Goal: Information Seeking & Learning: Learn about a topic

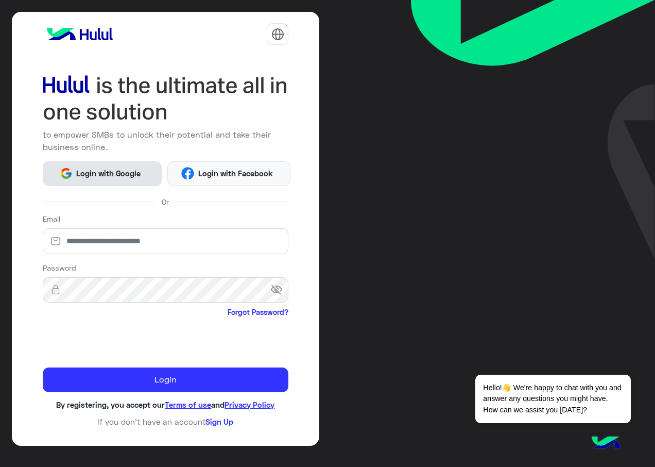
click at [129, 181] on button "Login with Google" at bounding box center [102, 173] width 119 height 25
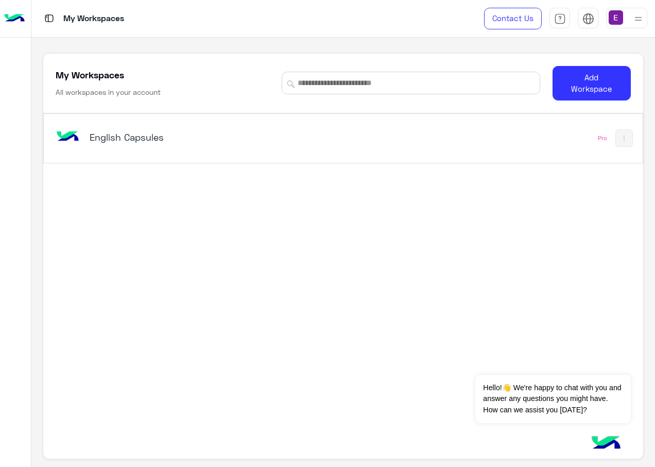
click at [117, 136] on h5 "English Capsules" at bounding box center [194, 137] width 209 height 12
click at [125, 137] on div "My Workspaces Contact Us Help Center عربي English My Workspaces All workspaces …" at bounding box center [343, 233] width 624 height 467
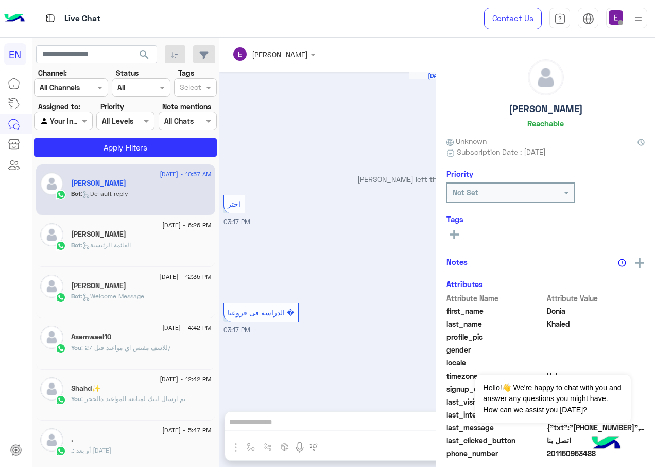
scroll to position [964, 0]
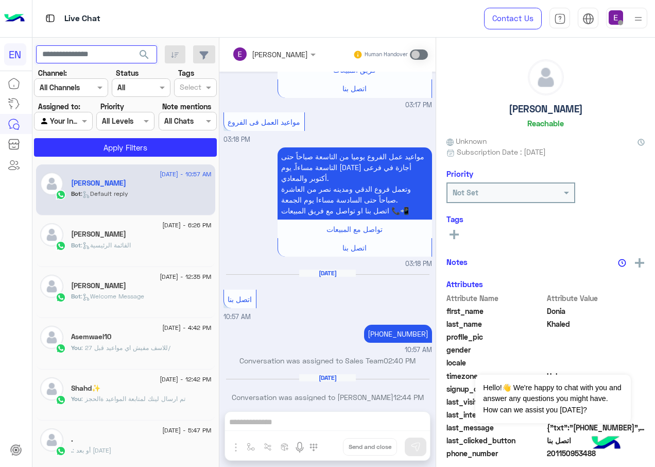
click at [95, 55] on input "text" at bounding box center [96, 54] width 121 height 19
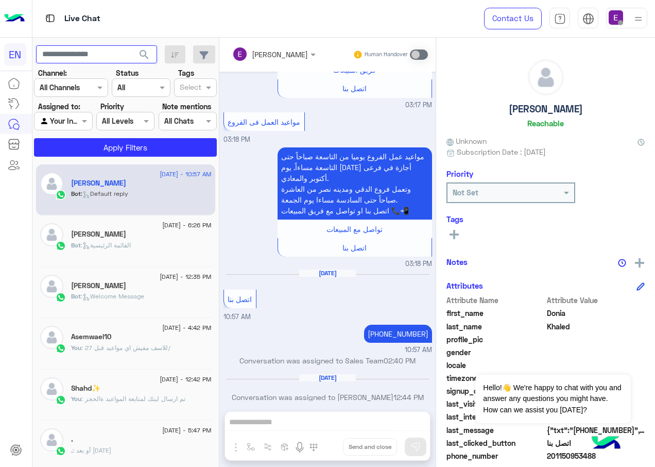
paste input "**********"
type input "**********"
click at [153, 49] on button "search" at bounding box center [144, 56] width 25 height 22
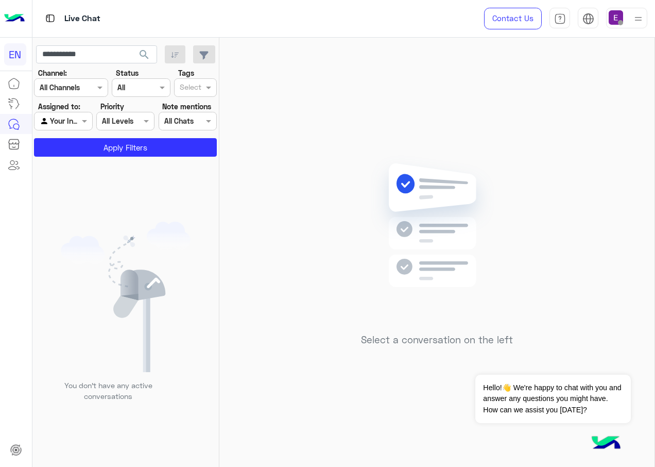
click at [82, 87] on div at bounding box center [71, 87] width 73 height 12
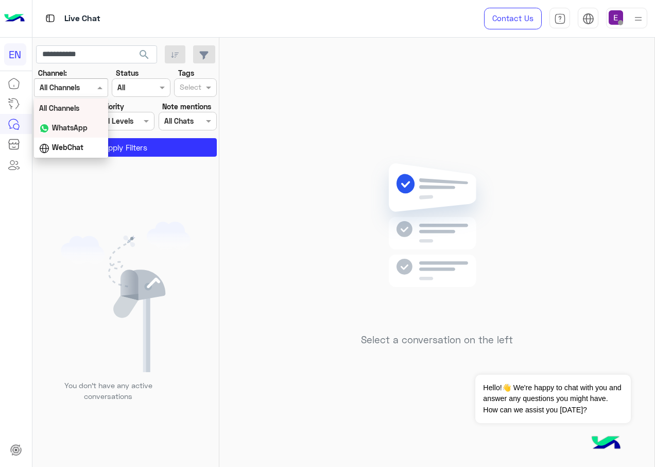
click at [85, 127] on b "WhatsApp" at bounding box center [70, 127] width 36 height 9
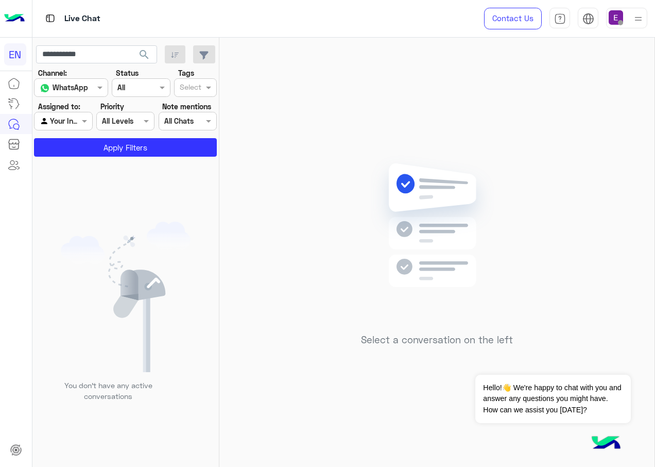
click at [148, 52] on span "search" at bounding box center [144, 54] width 12 height 12
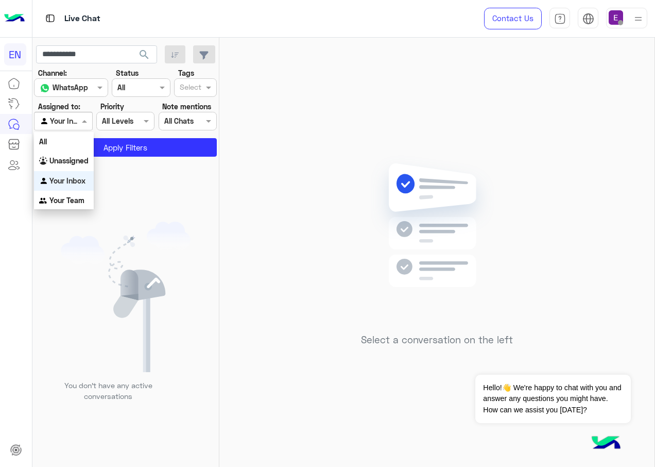
click at [76, 117] on div at bounding box center [63, 121] width 57 height 12
drag, startPoint x: 66, startPoint y: 163, endPoint x: 136, endPoint y: 156, distance: 69.5
click at [67, 163] on b "Unassigned" at bounding box center [68, 160] width 39 height 9
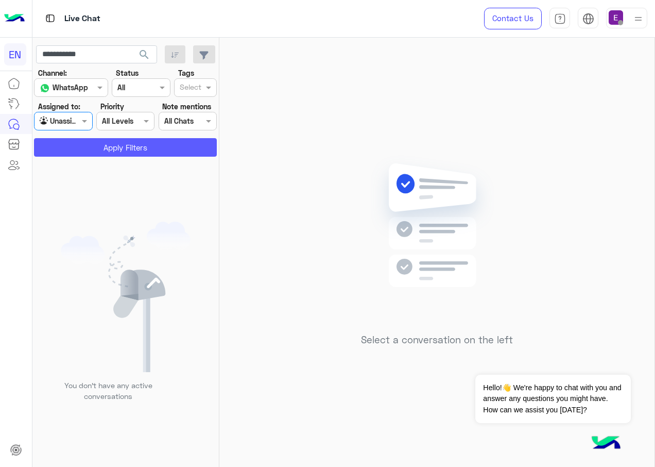
click at [136, 154] on button "Apply Filters" at bounding box center [125, 147] width 183 height 19
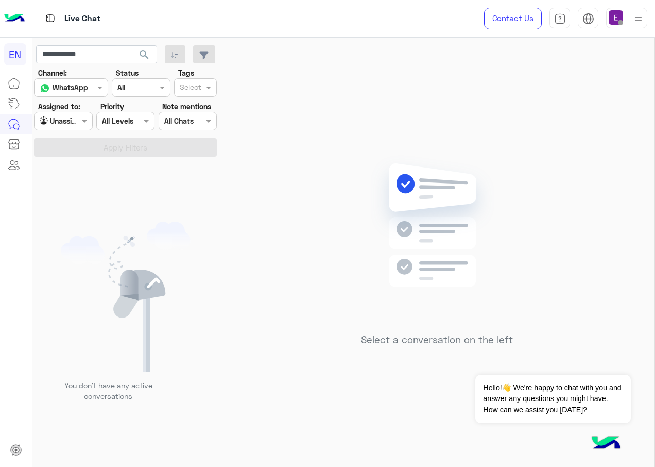
click at [70, 128] on div "Agent Filter Unassigned" at bounding box center [63, 121] width 58 height 19
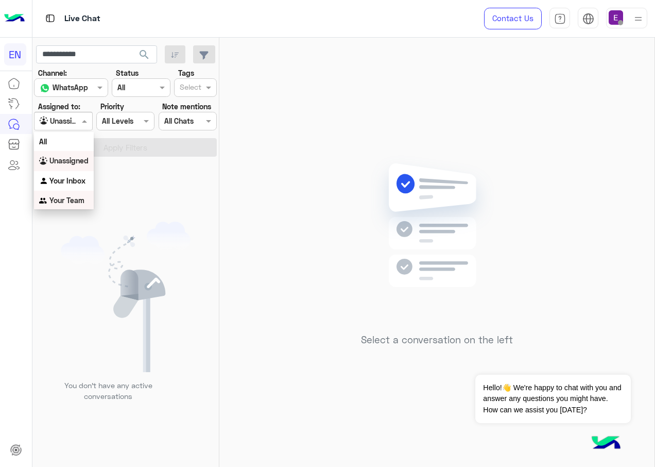
drag, startPoint x: 57, startPoint y: 205, endPoint x: 82, endPoint y: 164, distance: 48.6
click at [57, 205] on div "Your Team" at bounding box center [64, 201] width 60 height 20
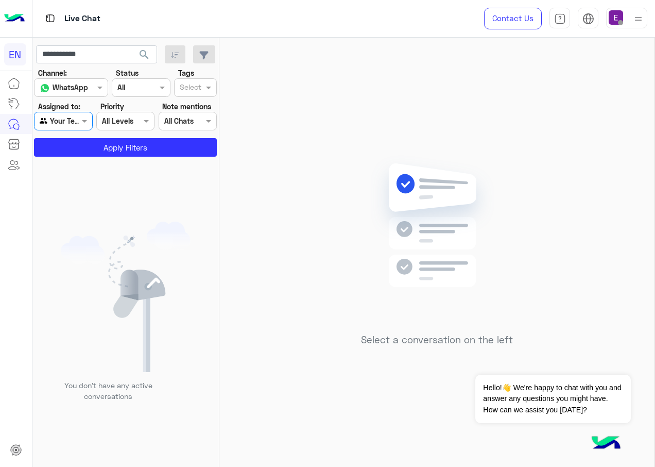
click at [138, 49] on span "search" at bounding box center [144, 54] width 12 height 12
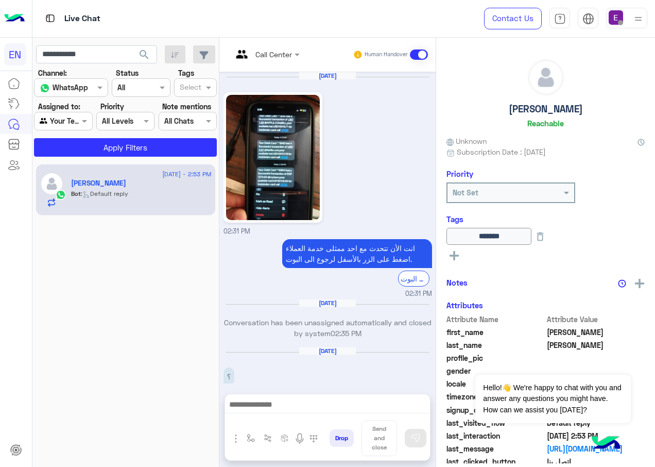
scroll to position [1478, 0]
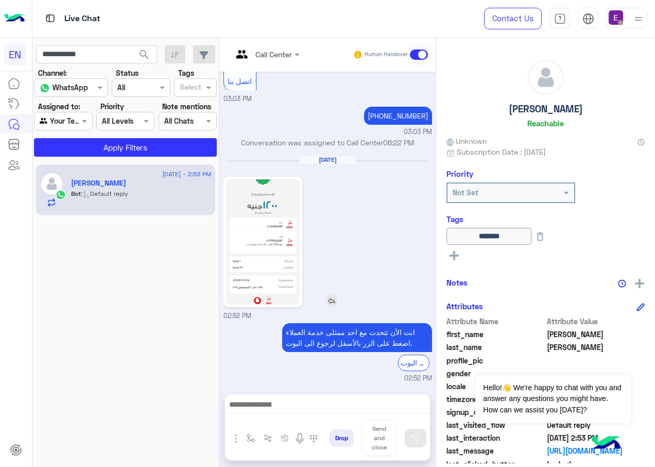
click at [268, 234] on img at bounding box center [263, 241] width 74 height 125
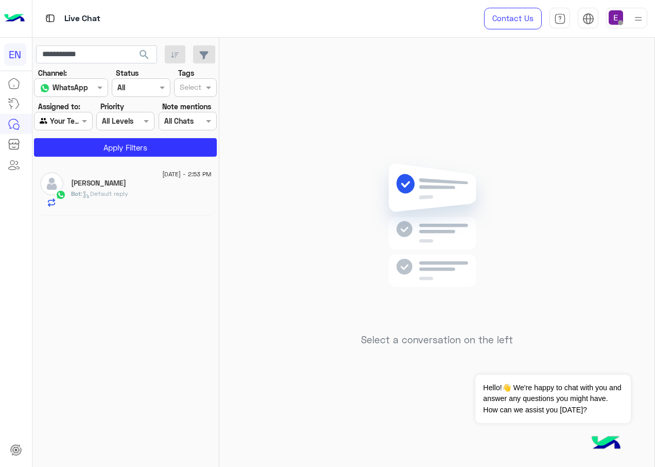
click at [122, 197] on span "Bot : Default reply" at bounding box center [99, 194] width 57 height 8
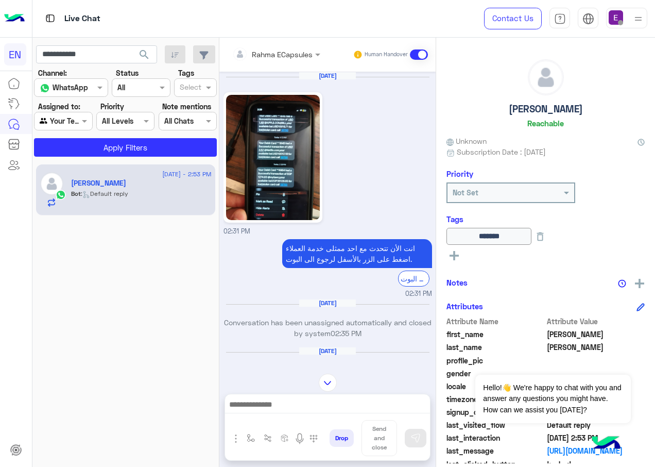
scroll to position [204, 0]
